Goal: Task Accomplishment & Management: Manage account settings

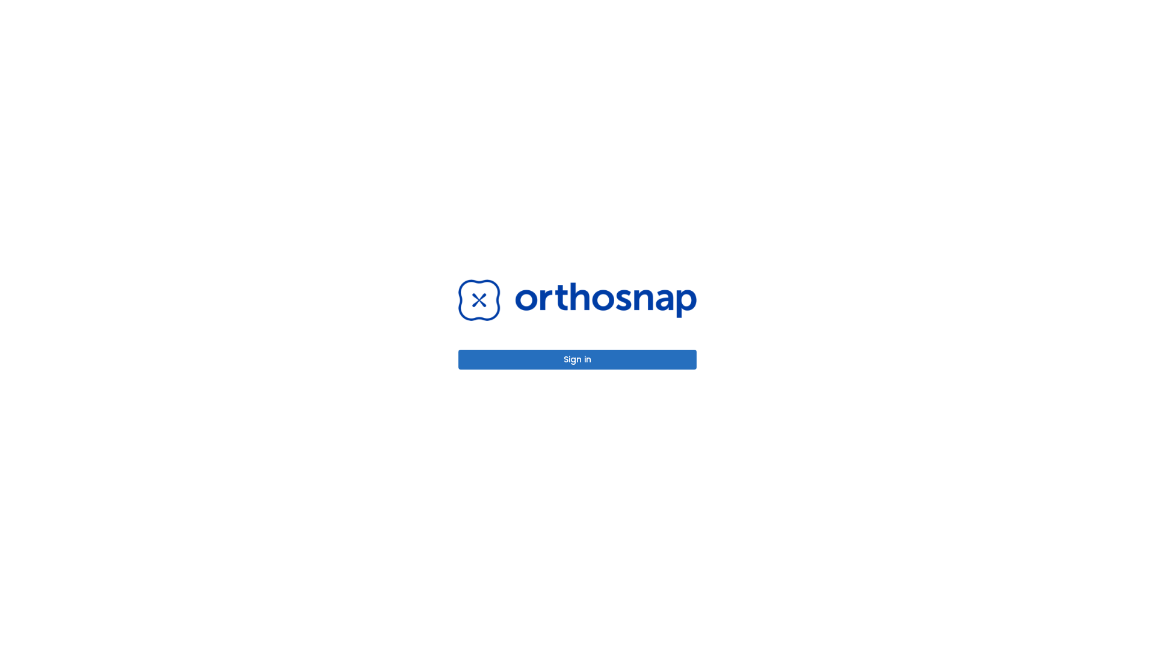
click at [577, 360] on button "Sign in" at bounding box center [577, 360] width 238 height 20
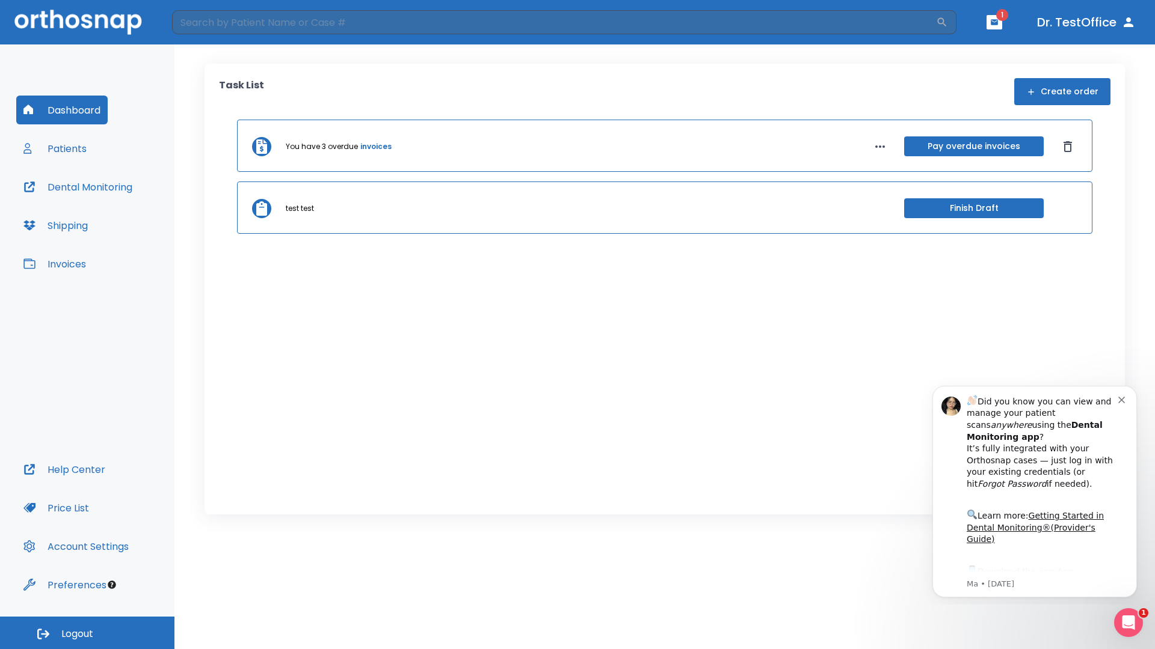
click at [87, 633] on span "Logout" at bounding box center [77, 634] width 32 height 13
